Goal: Obtain resource: Download file/media

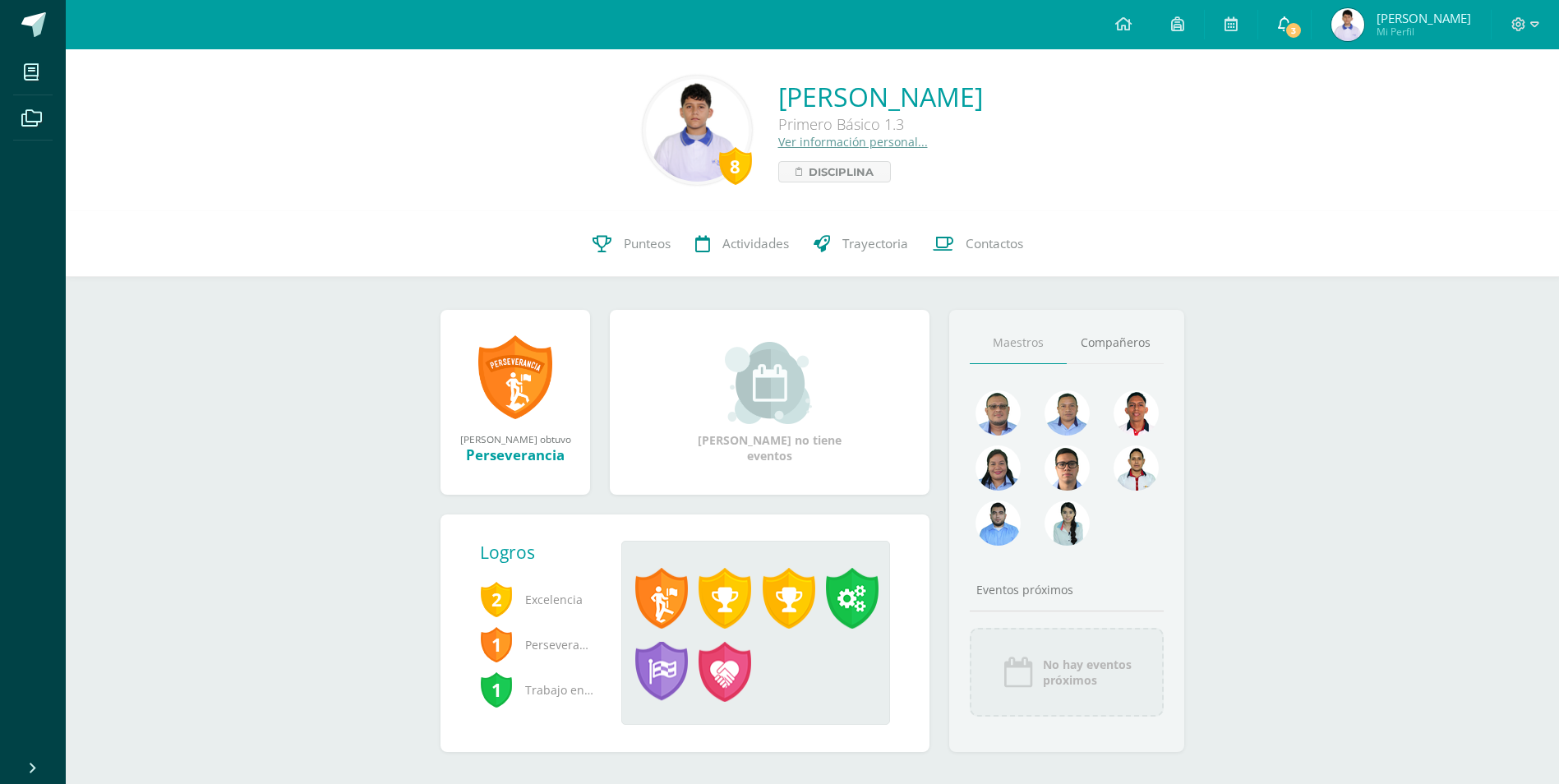
click at [1303, 28] on span "3" at bounding box center [1294, 30] width 18 height 18
click at [1376, 457] on div "8 Dennis Andres Kroker Paz Primero Básico 1.3 Ver información personal... Disci…" at bounding box center [812, 427] width 1494 height 755
click at [633, 251] on span "Punteos" at bounding box center [646, 244] width 47 height 18
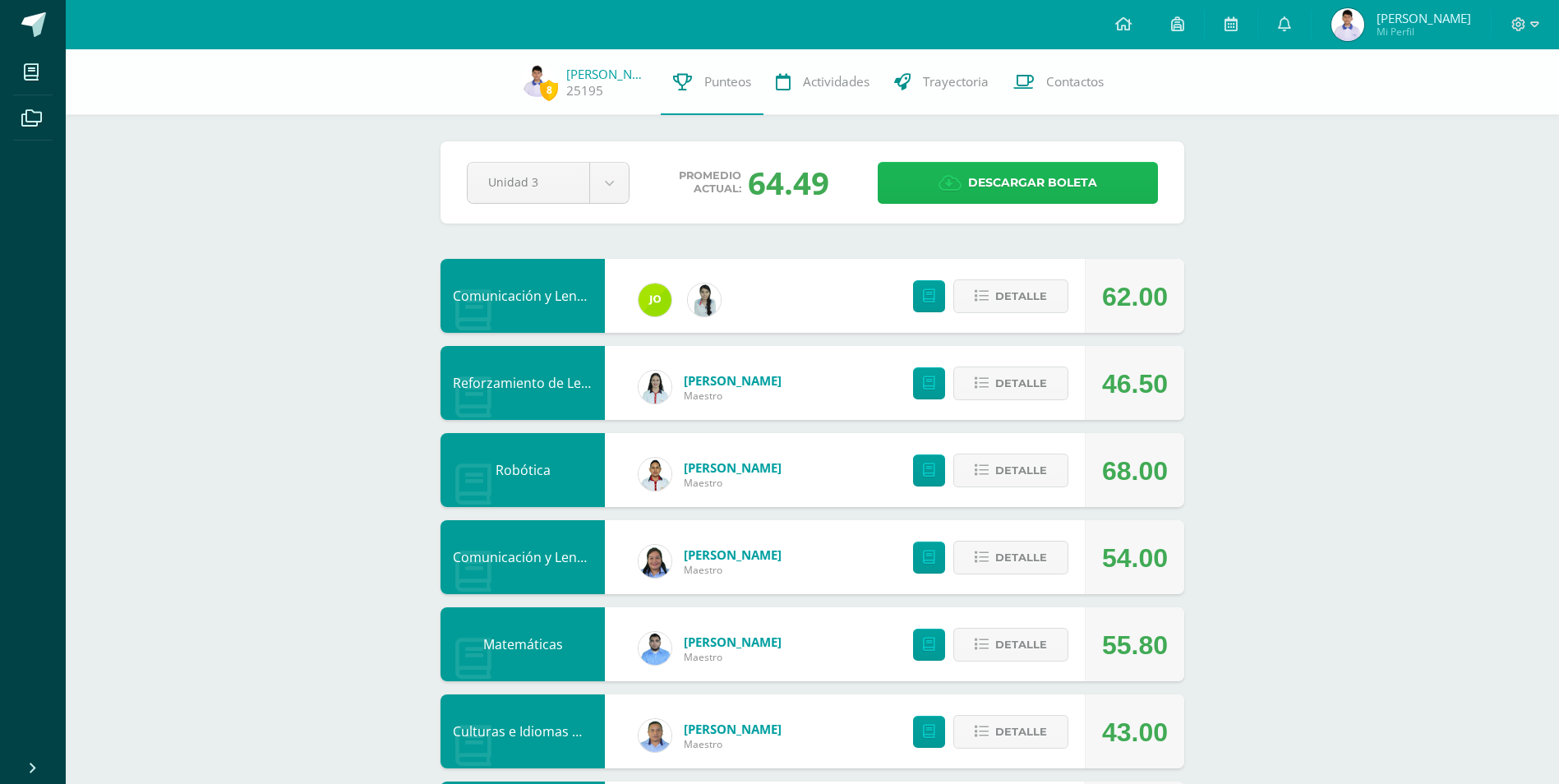
click at [992, 188] on span "Descargar boleta" at bounding box center [1032, 183] width 129 height 40
